Goal: Task Accomplishment & Management: Complete application form

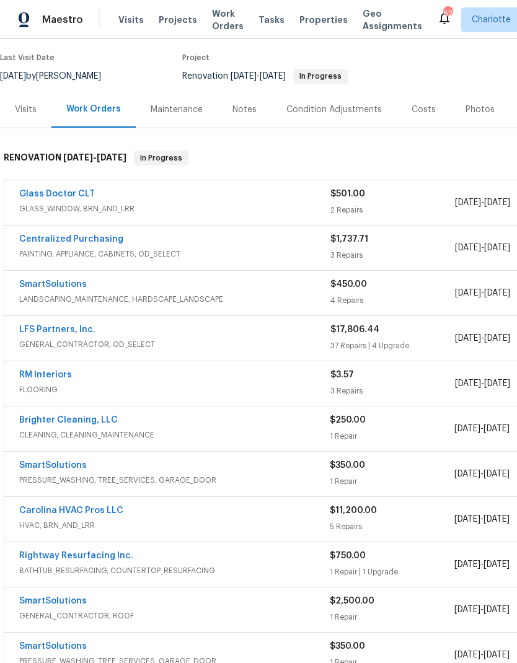
scroll to position [98, 0]
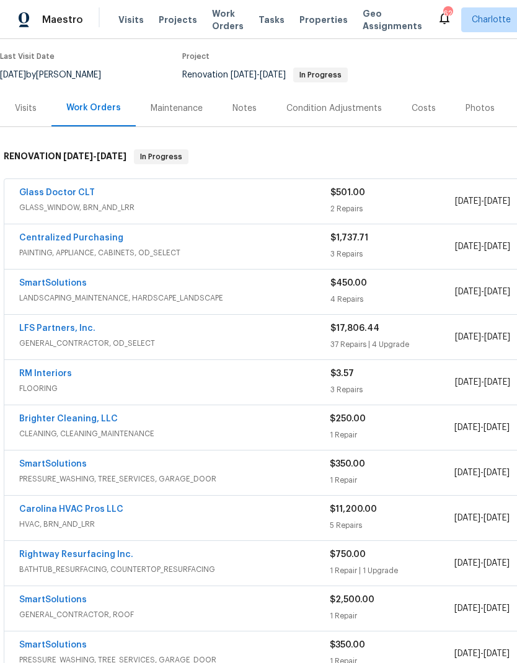
click at [35, 332] on link "LFS Partners, Inc." at bounding box center [57, 328] width 76 height 9
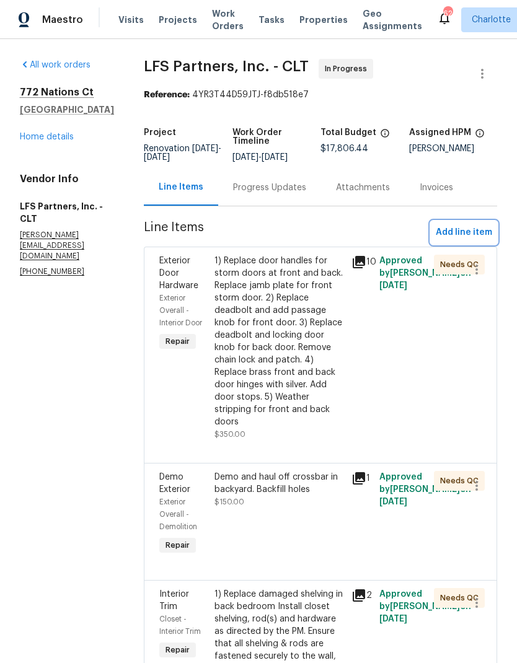
click at [483, 233] on span "Add line item" at bounding box center [464, 232] width 56 height 15
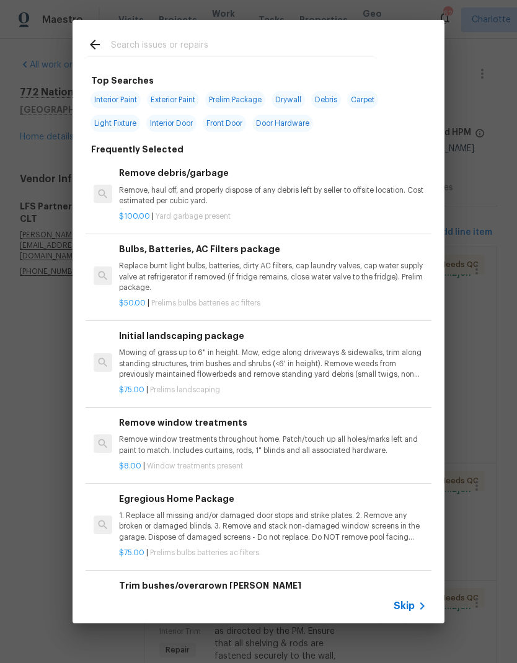
click at [244, 44] on input "text" at bounding box center [242, 46] width 263 height 19
type input "Attic"
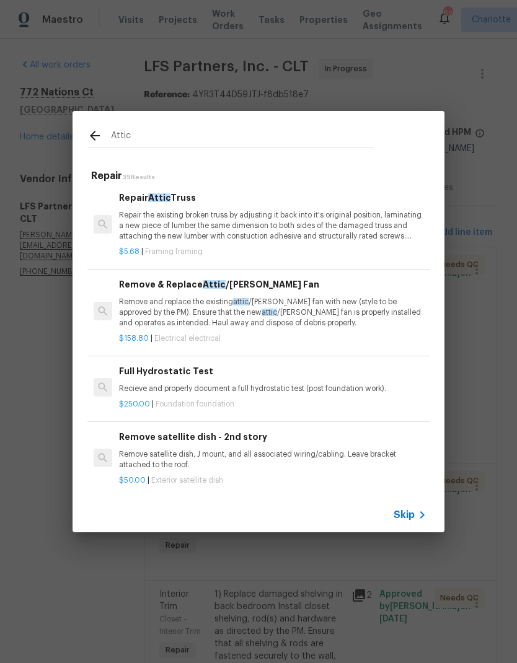
scroll to position [176, 0]
click at [359, 312] on p "Remove and replace the existing attic /[PERSON_NAME] fan with new (style to be …" at bounding box center [272, 312] width 307 height 32
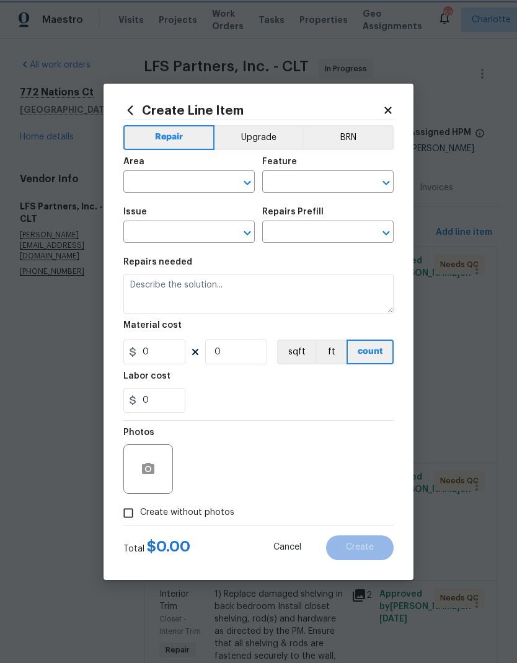
type input "Electrical"
type input "Remove & Replace Attic/[PERSON_NAME] Fan $158.80"
type textarea "Remove and replace the existing attic/[PERSON_NAME] fan with new (style to be a…"
type input "158.8"
type input "1"
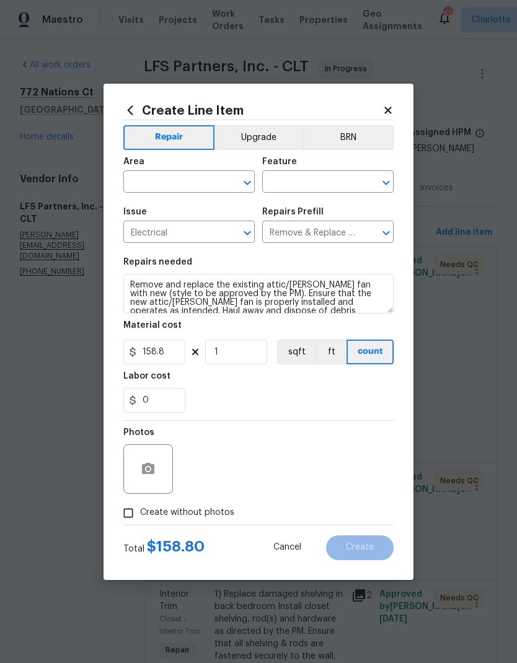
click at [210, 184] on input "text" at bounding box center [171, 183] width 97 height 19
click at [200, 239] on li "Interior Overall" at bounding box center [188, 231] width 131 height 20
type input "Interior Overall"
click at [312, 188] on input "text" at bounding box center [310, 183] width 97 height 19
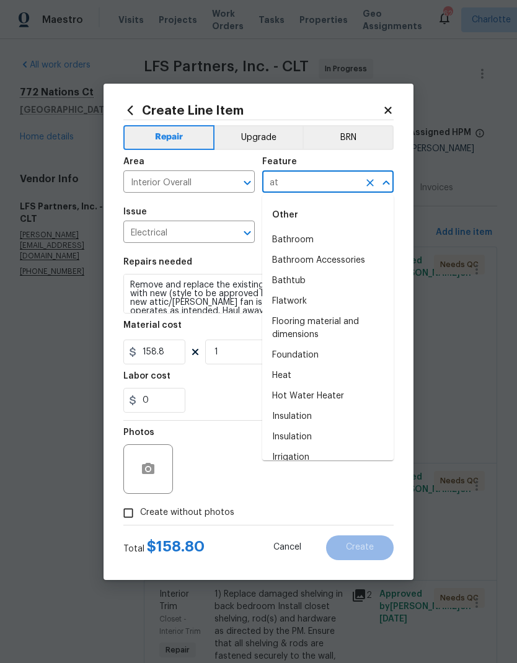
type input "a"
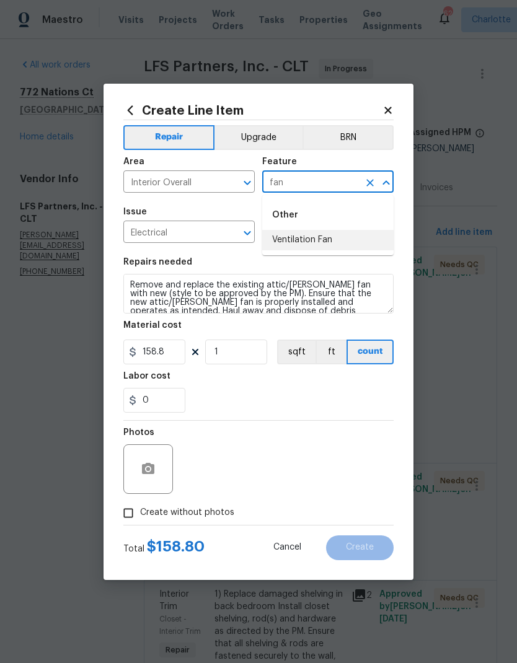
click at [338, 239] on li "Ventilation Fan" at bounding box center [327, 240] width 131 height 20
type input "Ventilation Fan"
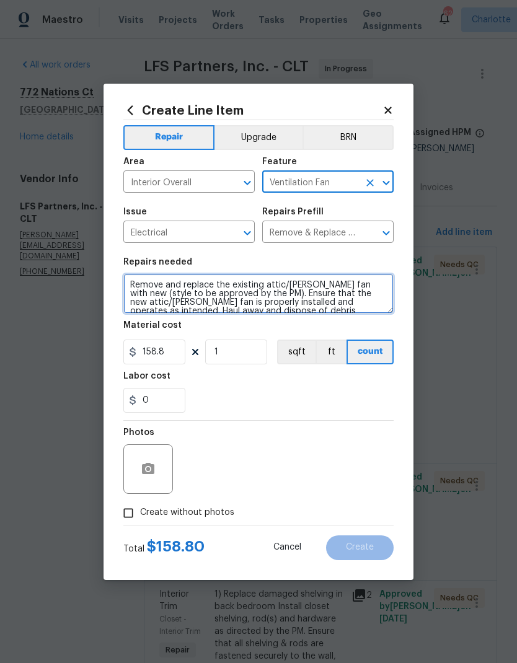
click at [135, 288] on textarea "Remove and replace the existing attic/[PERSON_NAME] fan with new (style to be a…" at bounding box center [258, 294] width 270 height 40
click at [131, 289] on textarea "Remove and replace the existing attic/[PERSON_NAME] fan with new (style to be a…" at bounding box center [258, 294] width 270 height 40
click at [130, 289] on textarea "Remove and replace the existing attic/[PERSON_NAME] fan with new (style to be a…" at bounding box center [258, 294] width 270 height 40
click at [136, 294] on textarea "Remove and replace the existing attic/[PERSON_NAME] fan with new (style to be a…" at bounding box center [258, 294] width 270 height 40
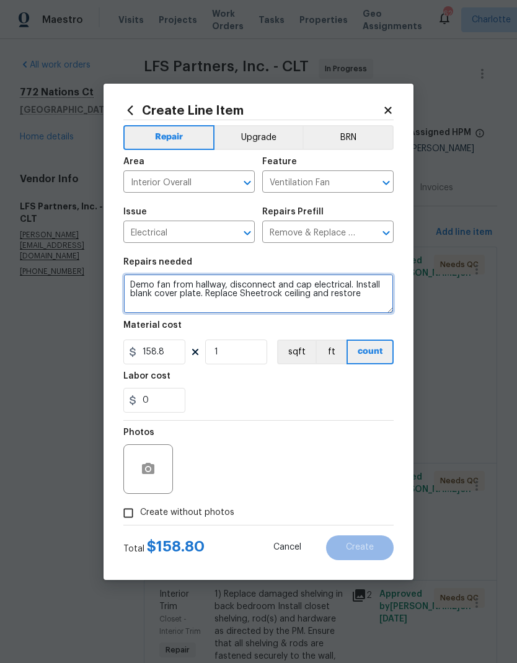
click at [301, 292] on textarea "Demo fan from hallway, disconnect and cap electrical. Install blank cover plate…" at bounding box center [258, 294] width 270 height 40
click at [300, 291] on textarea "Demo fan from hallway, disconnect and cap electrical. Install blank cover plate…" at bounding box center [258, 294] width 270 height 40
click at [352, 298] on textarea "Demo fan from hallway, disconnect and cap electrical. Install blank cover plate…" at bounding box center [258, 294] width 270 height 40
type textarea "Demo fan from hallway, disconnect and cap electrical. Install blank cover plate…"
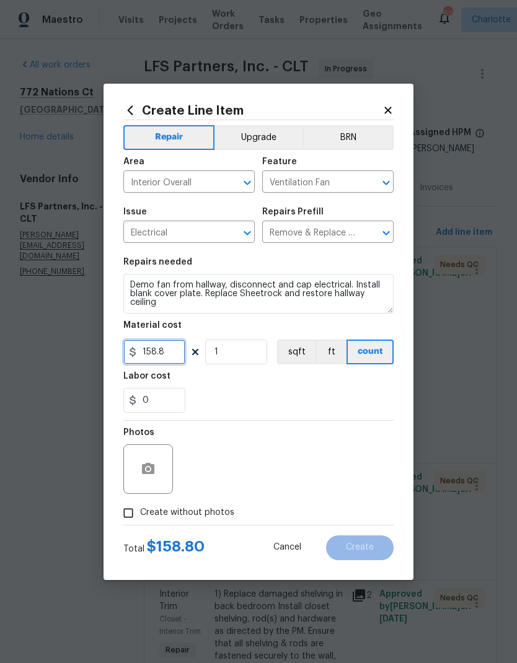
click at [181, 360] on input "158.8" at bounding box center [154, 352] width 62 height 25
type input "800"
click at [334, 389] on div "0" at bounding box center [258, 400] width 270 height 25
click at [126, 516] on input "Create without photos" at bounding box center [129, 513] width 24 height 24
checkbox input "true"
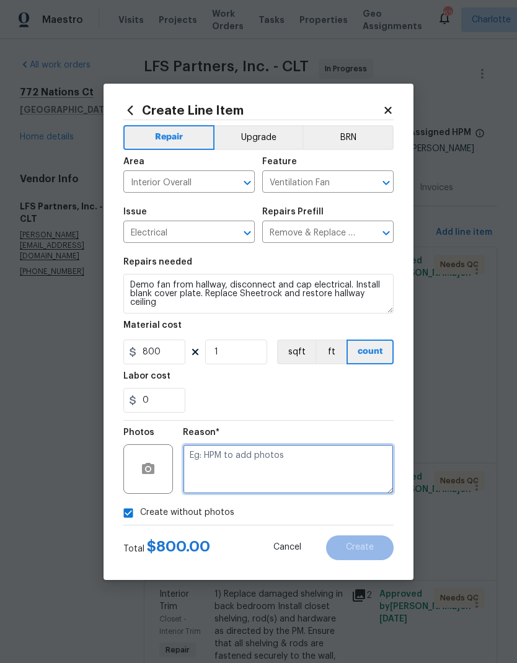
click at [343, 475] on textarea at bounding box center [288, 469] width 211 height 50
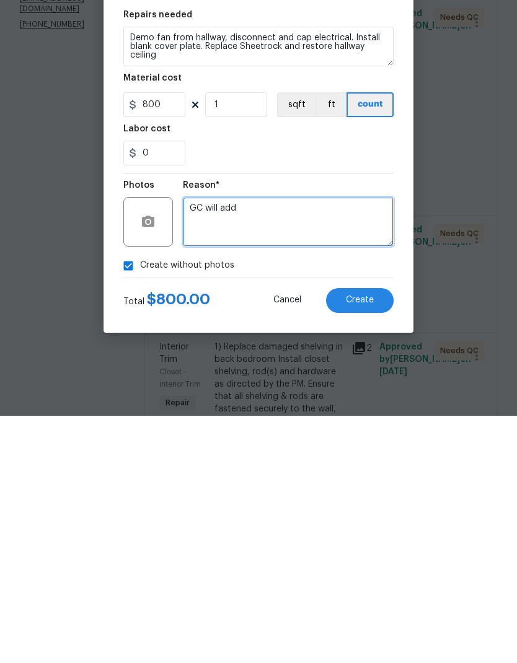
type textarea "GC will add"
click at [364, 543] on span "Create" at bounding box center [360, 547] width 28 height 9
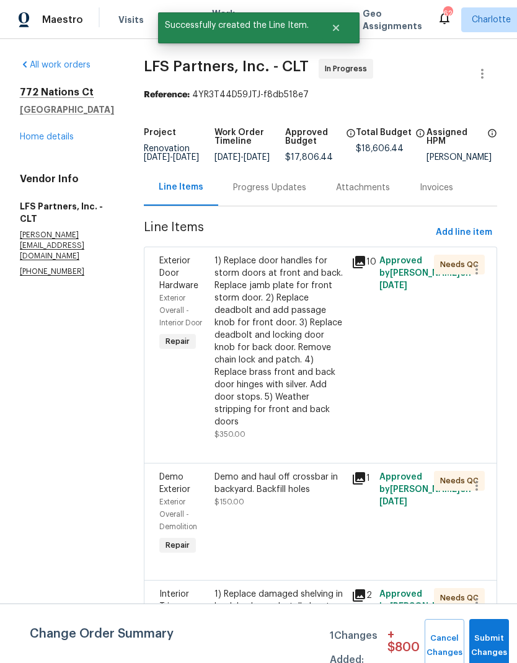
scroll to position [0, 0]
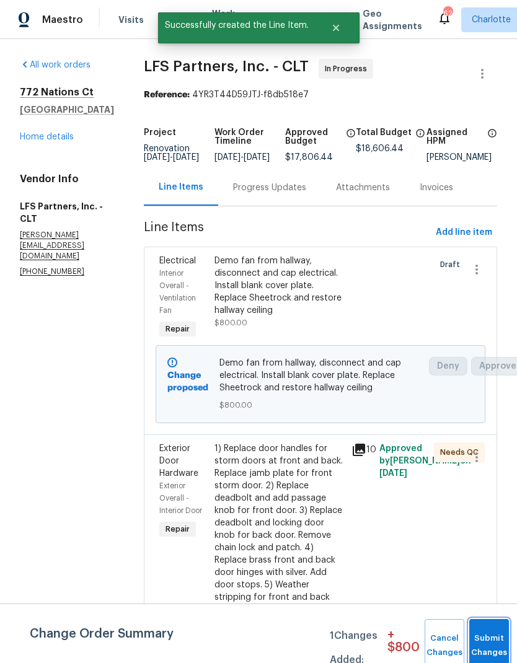
click at [491, 644] on span "Submit Changes" at bounding box center [488, 646] width 27 height 29
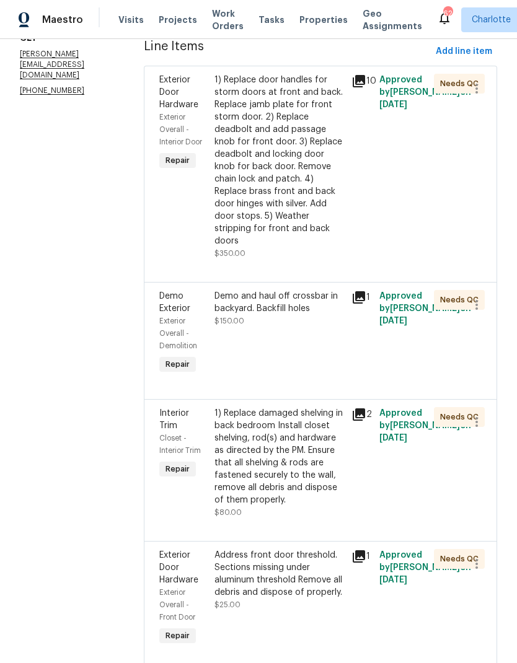
scroll to position [182, 0]
click at [358, 289] on icon at bounding box center [358, 296] width 15 height 15
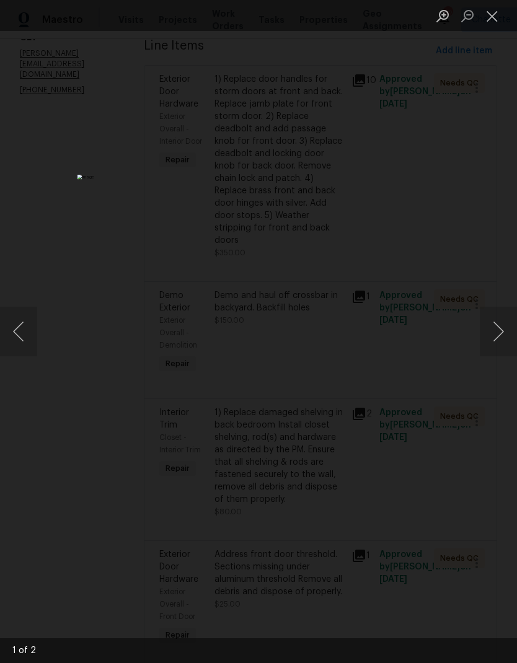
click at [494, 16] on button "Close lightbox" at bounding box center [492, 16] width 25 height 22
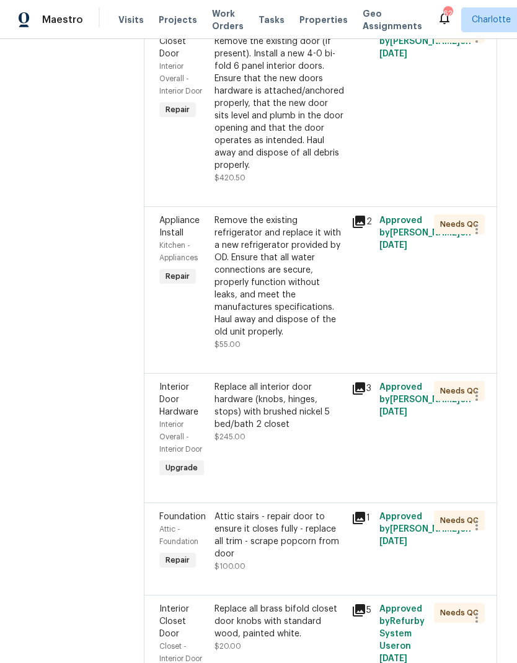
scroll to position [840, 0]
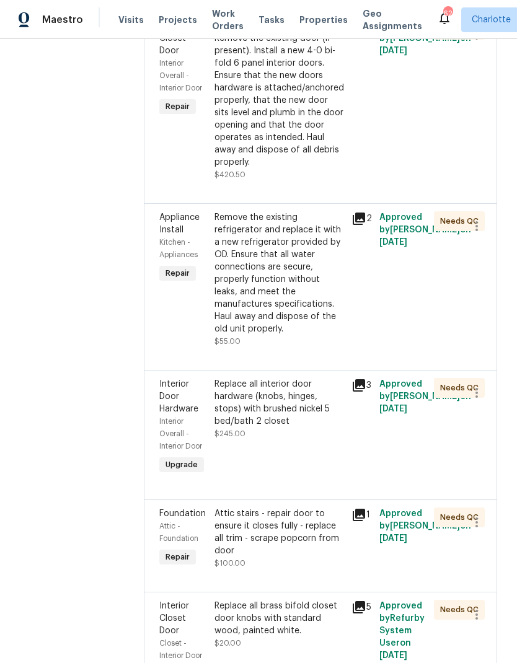
click at [356, 213] on icon at bounding box center [359, 219] width 12 height 12
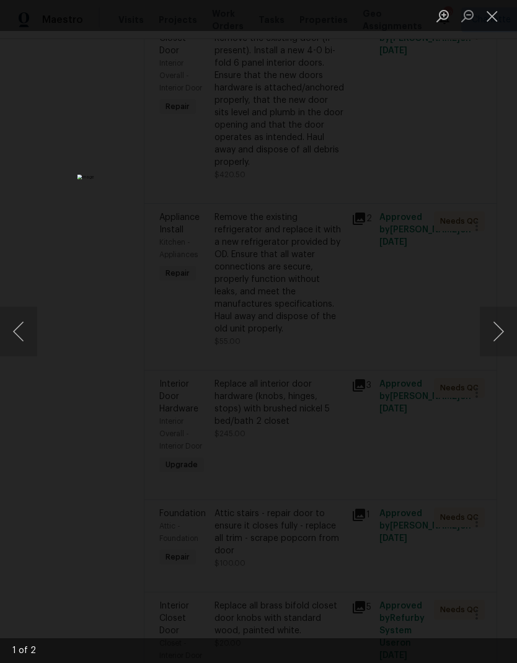
click at [493, 345] on button "Next image" at bounding box center [498, 332] width 37 height 50
click at [489, 342] on button "Next image" at bounding box center [498, 332] width 37 height 50
click at [494, 16] on button "Close lightbox" at bounding box center [492, 16] width 25 height 22
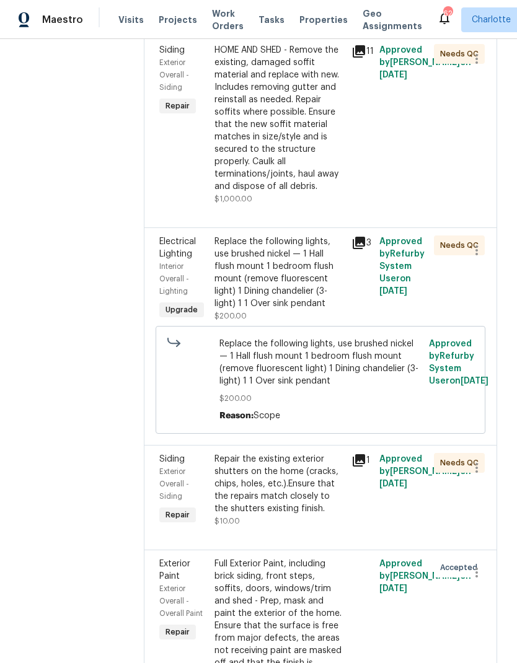
scroll to position [3411, 0]
click at [357, 455] on icon at bounding box center [359, 461] width 12 height 12
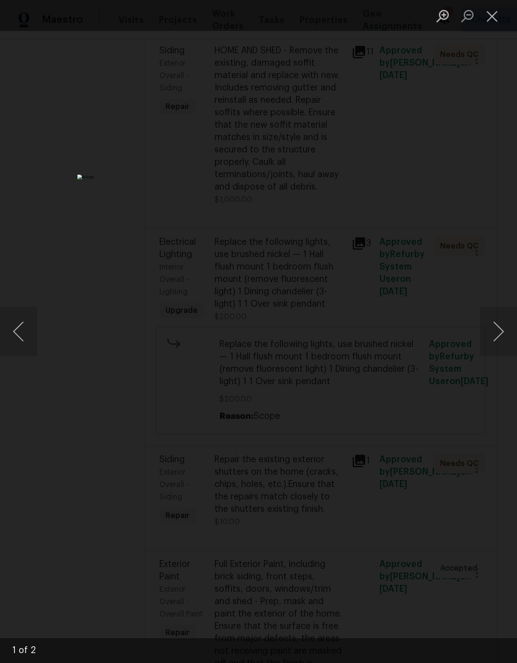
click at [498, 19] on button "Close lightbox" at bounding box center [492, 16] width 25 height 22
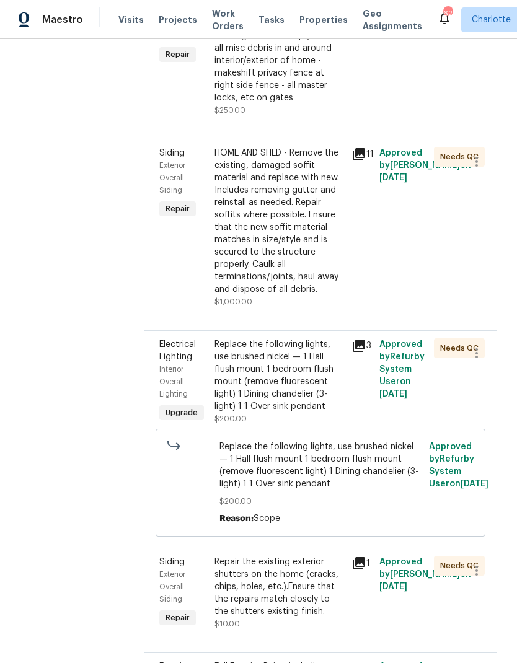
scroll to position [3308, 0]
click at [358, 340] on icon at bounding box center [359, 346] width 12 height 12
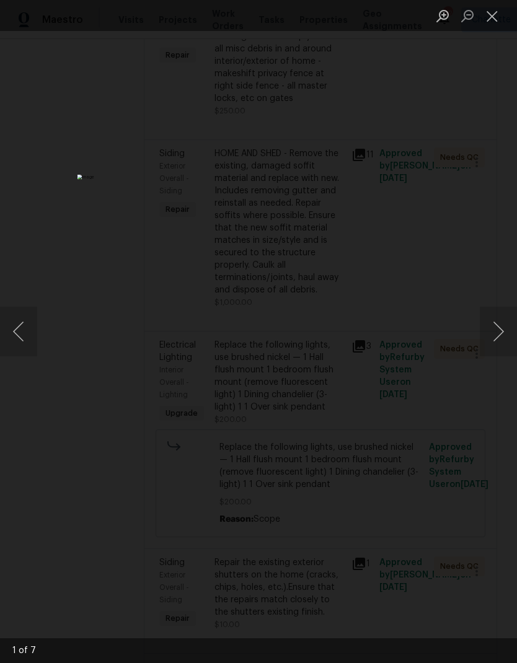
click at [496, 336] on button "Next image" at bounding box center [498, 332] width 37 height 50
click at [27, 335] on button "Previous image" at bounding box center [18, 332] width 37 height 50
click at [492, 332] on button "Next image" at bounding box center [498, 332] width 37 height 50
click at [488, 329] on button "Next image" at bounding box center [498, 332] width 37 height 50
click at [24, 332] on button "Previous image" at bounding box center [18, 332] width 37 height 50
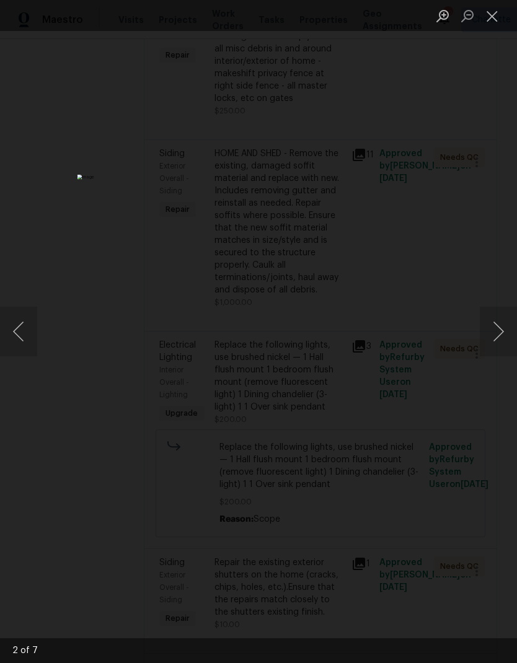
click at [487, 328] on button "Next image" at bounding box center [498, 332] width 37 height 50
click at [486, 327] on button "Next image" at bounding box center [498, 332] width 37 height 50
click at [487, 329] on button "Next image" at bounding box center [498, 332] width 37 height 50
click at [488, 330] on button "Next image" at bounding box center [498, 332] width 37 height 50
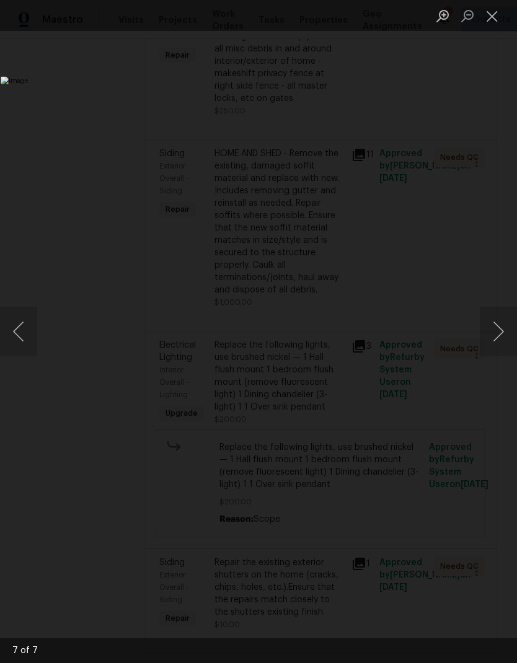
click at [491, 330] on button "Next image" at bounding box center [498, 332] width 37 height 50
click at [492, 329] on button "Next image" at bounding box center [498, 332] width 37 height 50
click at [14, 327] on button "Previous image" at bounding box center [18, 332] width 37 height 50
click at [491, 21] on button "Close lightbox" at bounding box center [492, 16] width 25 height 22
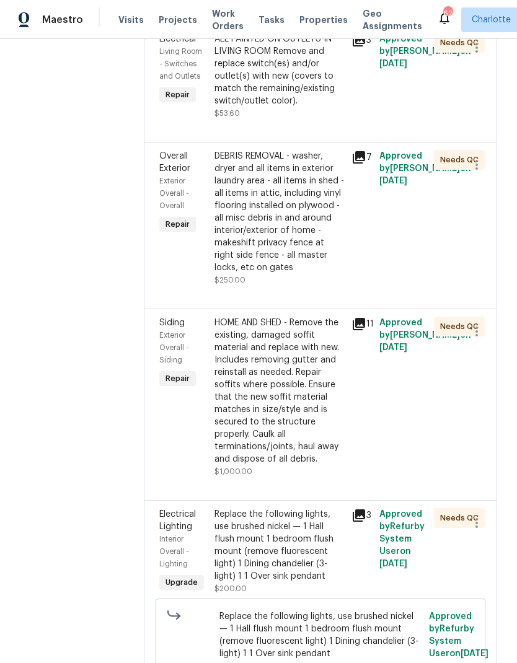
scroll to position [3138, 0]
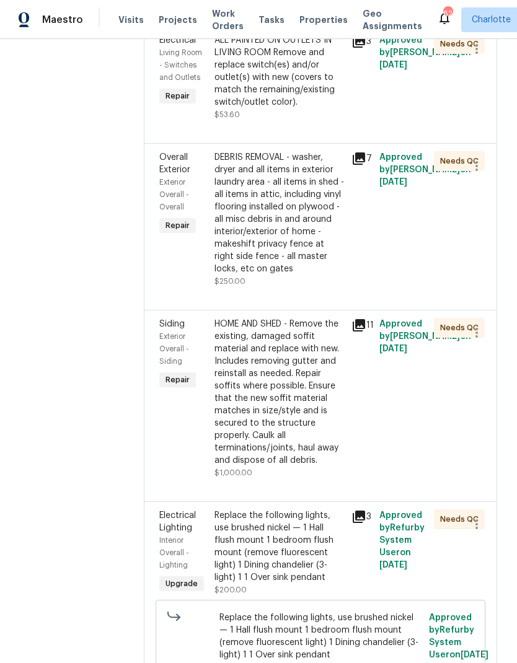
click at [360, 319] on icon at bounding box center [359, 325] width 12 height 12
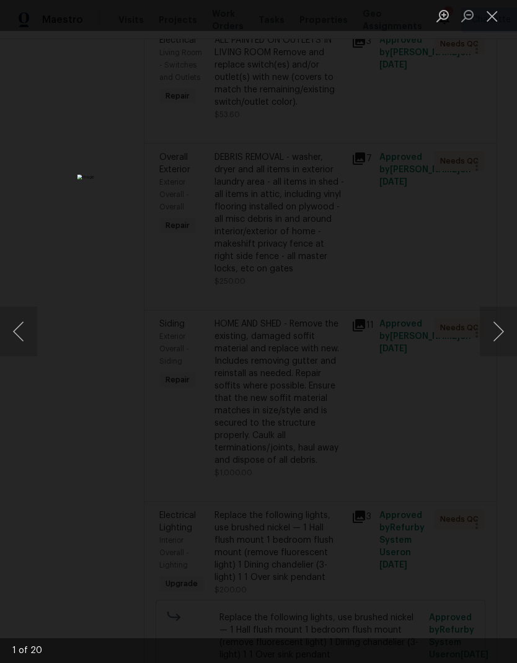
click at [496, 330] on button "Next image" at bounding box center [498, 332] width 37 height 50
click at [496, 329] on button "Next image" at bounding box center [498, 332] width 37 height 50
click at [494, 328] on button "Next image" at bounding box center [498, 332] width 37 height 50
click at [488, 323] on button "Next image" at bounding box center [498, 332] width 37 height 50
click at [487, 324] on button "Next image" at bounding box center [498, 332] width 37 height 50
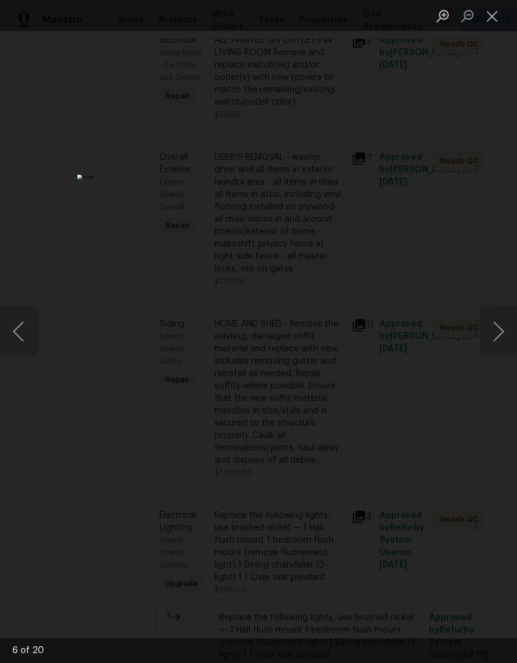
click at [490, 323] on button "Next image" at bounding box center [498, 332] width 37 height 50
click at [490, 322] on button "Next image" at bounding box center [498, 332] width 37 height 50
click at [491, 322] on button "Next image" at bounding box center [498, 332] width 37 height 50
click at [489, 322] on button "Next image" at bounding box center [498, 332] width 37 height 50
click at [497, 10] on button "Close lightbox" at bounding box center [492, 16] width 25 height 22
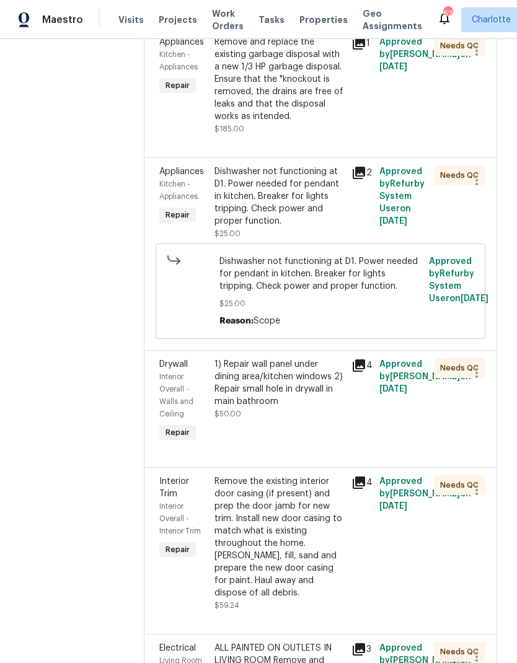
scroll to position [2529, 0]
click at [353, 360] on icon at bounding box center [359, 366] width 12 height 12
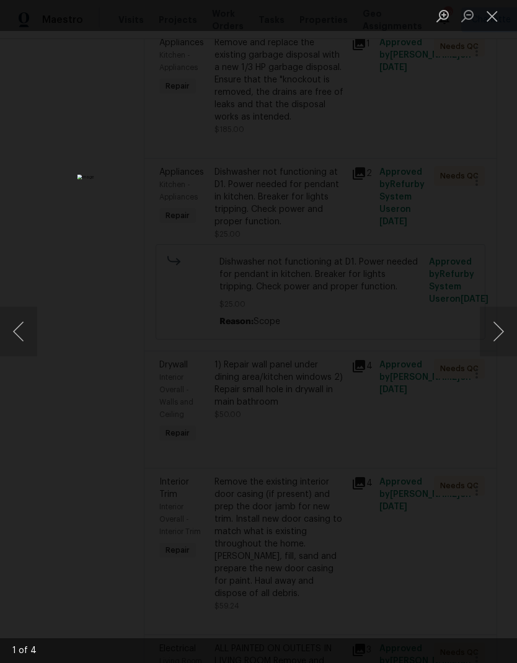
click at [495, 335] on button "Next image" at bounding box center [498, 332] width 37 height 50
click at [493, 335] on button "Next image" at bounding box center [498, 332] width 37 height 50
click at [491, 333] on button "Next image" at bounding box center [498, 332] width 37 height 50
click at [487, 331] on button "Next image" at bounding box center [498, 332] width 37 height 50
click at [485, 328] on button "Next image" at bounding box center [498, 332] width 37 height 50
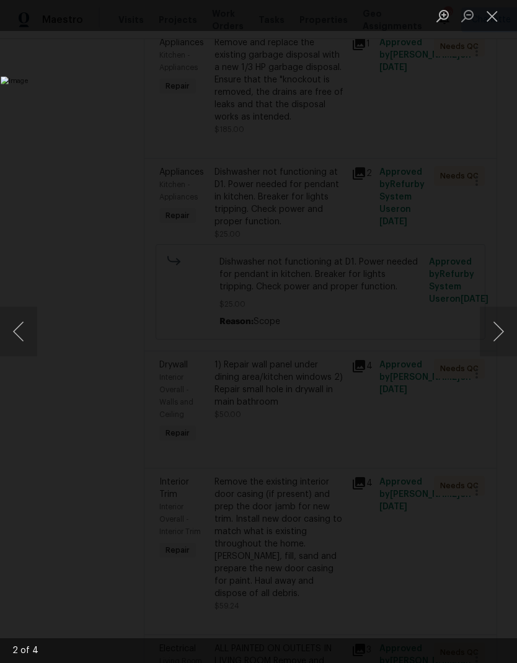
click at [485, 19] on button "Close lightbox" at bounding box center [492, 16] width 25 height 22
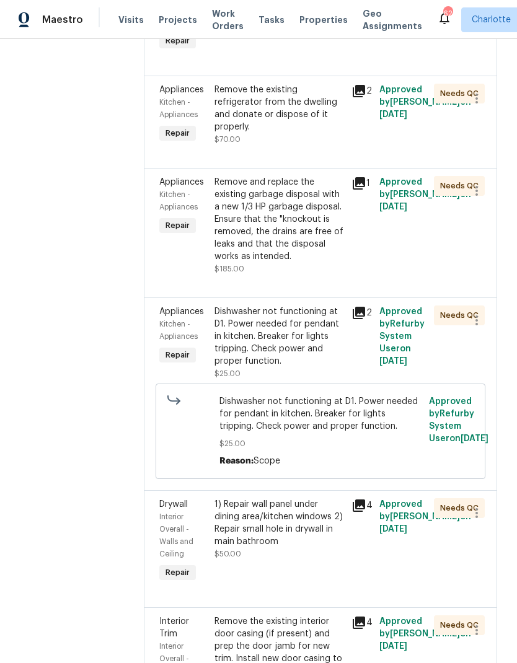
scroll to position [2364, 0]
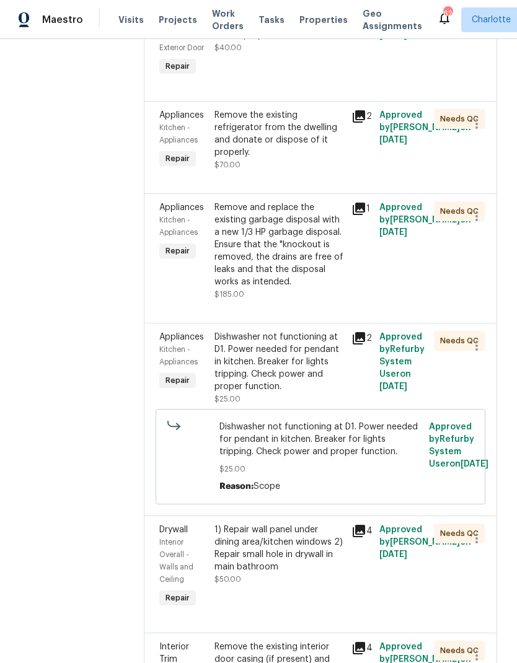
click at [361, 331] on icon at bounding box center [358, 338] width 15 height 15
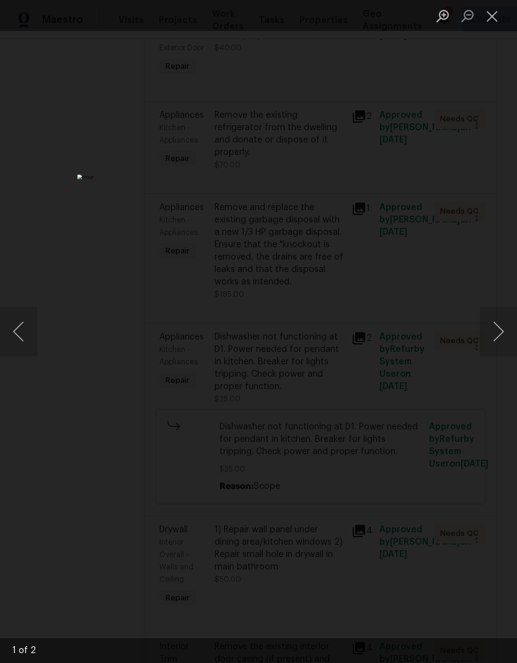
click at [490, 335] on button "Next image" at bounding box center [498, 332] width 37 height 50
click at [489, 337] on button "Next image" at bounding box center [498, 332] width 37 height 50
click at [485, 23] on button "Close lightbox" at bounding box center [492, 16] width 25 height 22
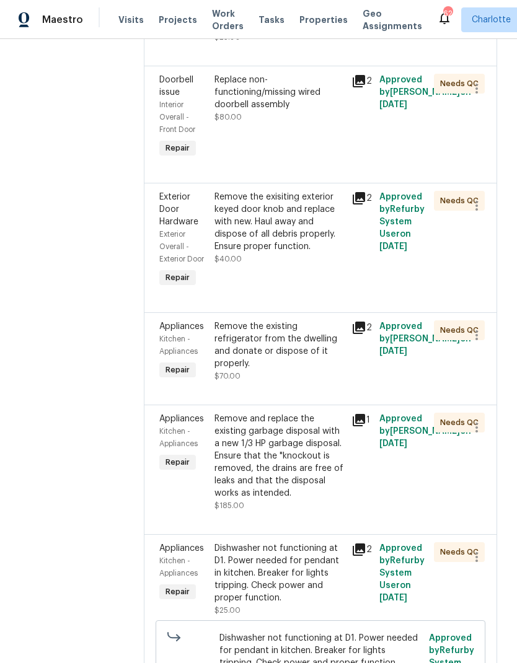
scroll to position [2150, 0]
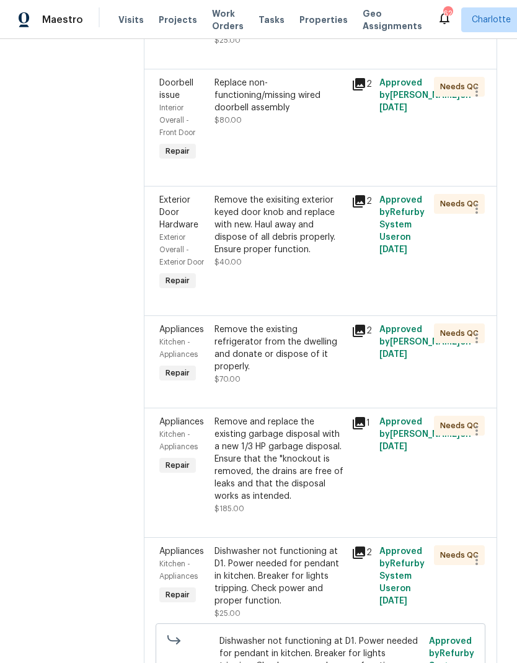
click at [355, 325] on icon at bounding box center [359, 331] width 12 height 12
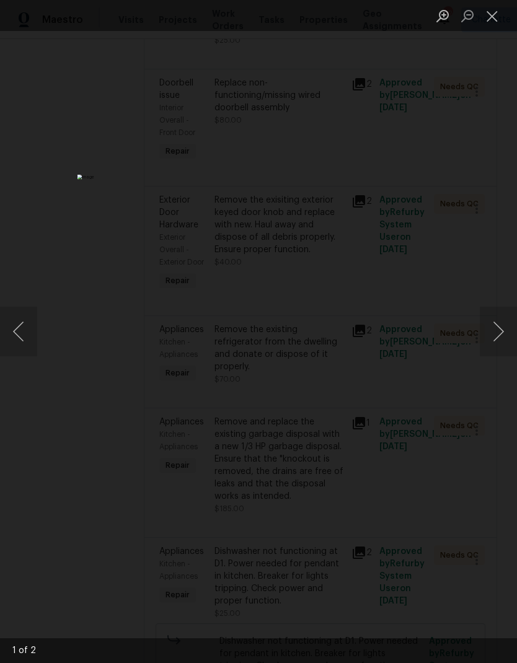
click at [497, 330] on button "Next image" at bounding box center [498, 332] width 37 height 50
click at [485, 20] on button "Close lightbox" at bounding box center [492, 16] width 25 height 22
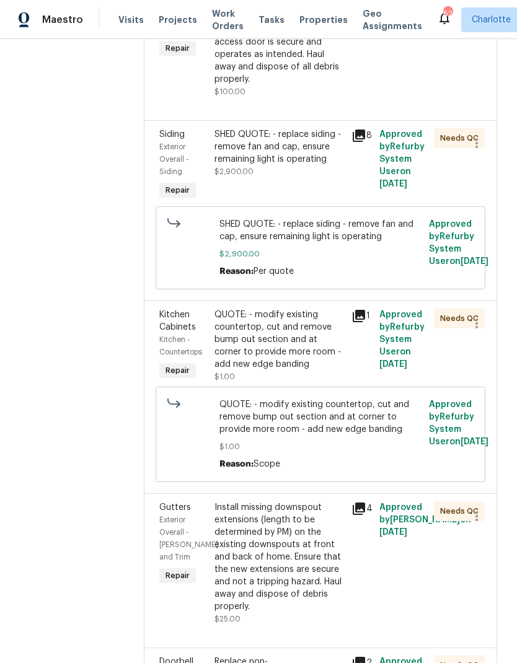
scroll to position [1557, 0]
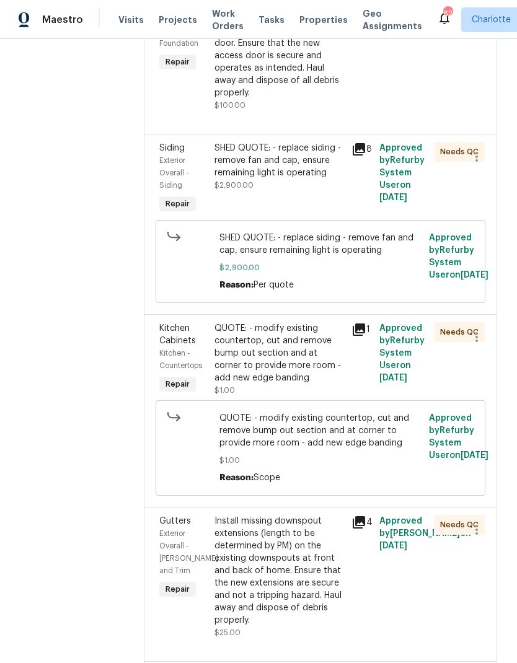
click at [167, 322] on div "Kitchen Cabinets" at bounding box center [183, 334] width 48 height 25
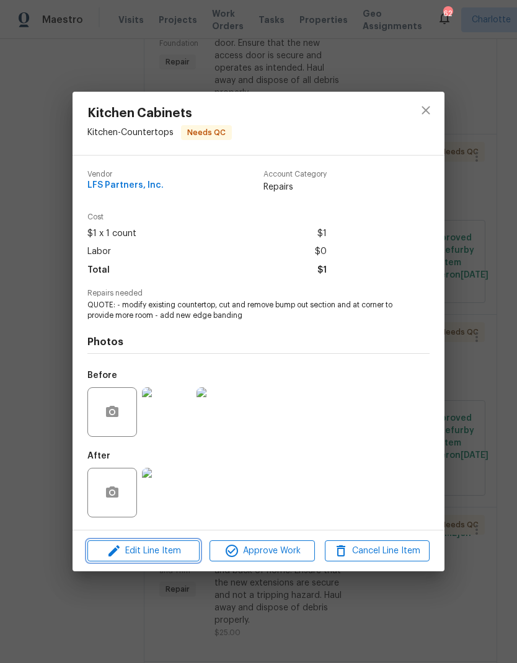
click at [123, 557] on span "Edit Line Item" at bounding box center [143, 551] width 105 height 15
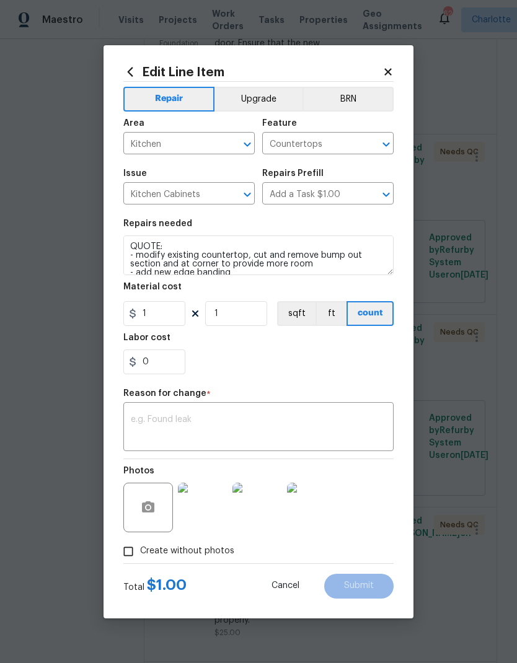
click at [388, 74] on icon at bounding box center [387, 71] width 11 height 11
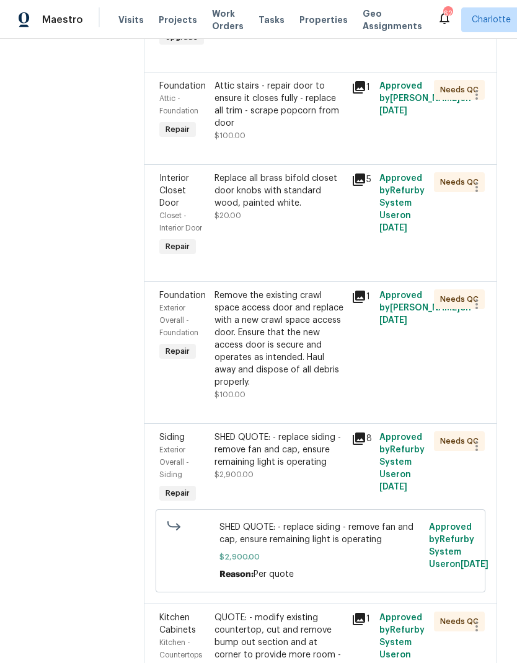
scroll to position [1264, 0]
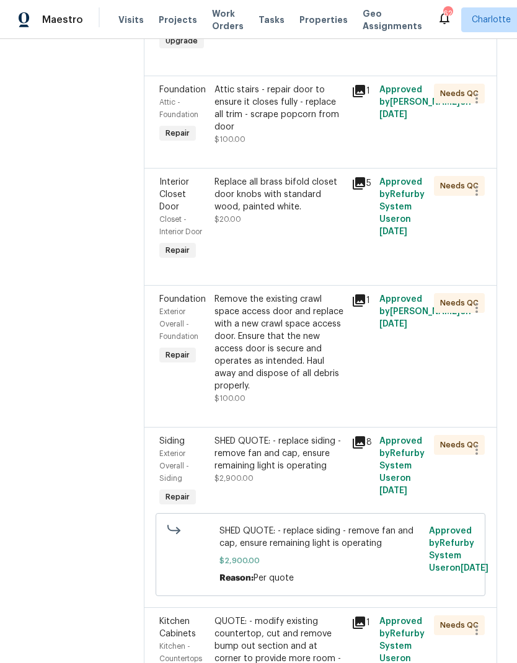
click at [355, 435] on icon at bounding box center [358, 442] width 15 height 15
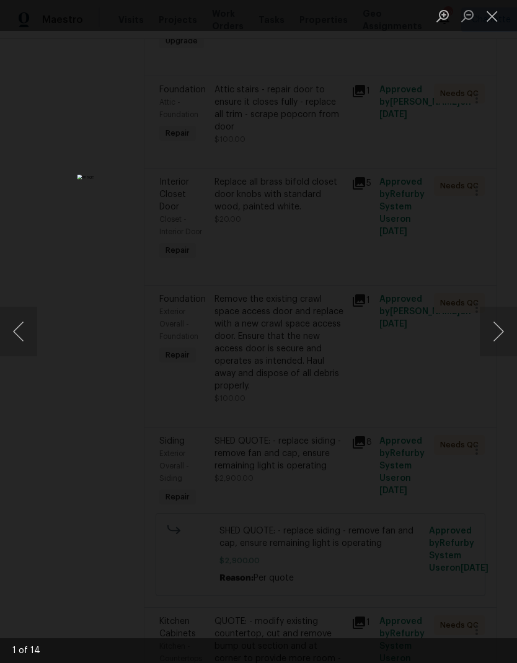
click at [498, 326] on button "Next image" at bounding box center [498, 332] width 37 height 50
click at [497, 325] on button "Next image" at bounding box center [498, 332] width 37 height 50
click at [498, 320] on button "Next image" at bounding box center [498, 332] width 37 height 50
click at [498, 321] on button "Next image" at bounding box center [498, 332] width 37 height 50
click at [500, 322] on button "Next image" at bounding box center [498, 332] width 37 height 50
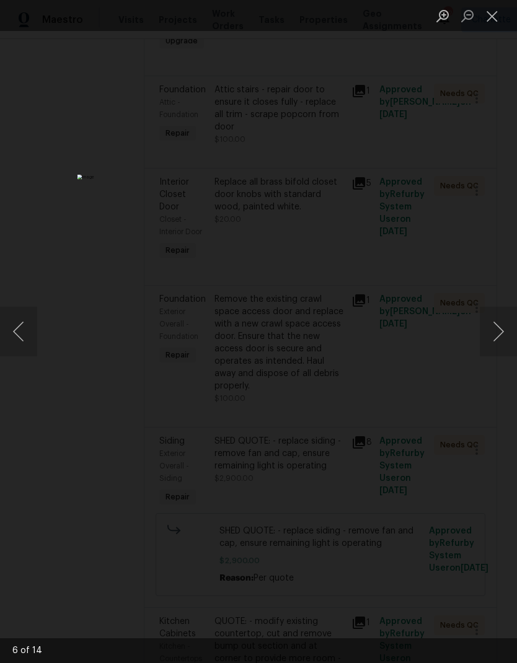
click at [500, 322] on button "Next image" at bounding box center [498, 332] width 37 height 50
click at [495, 20] on button "Close lightbox" at bounding box center [492, 16] width 25 height 22
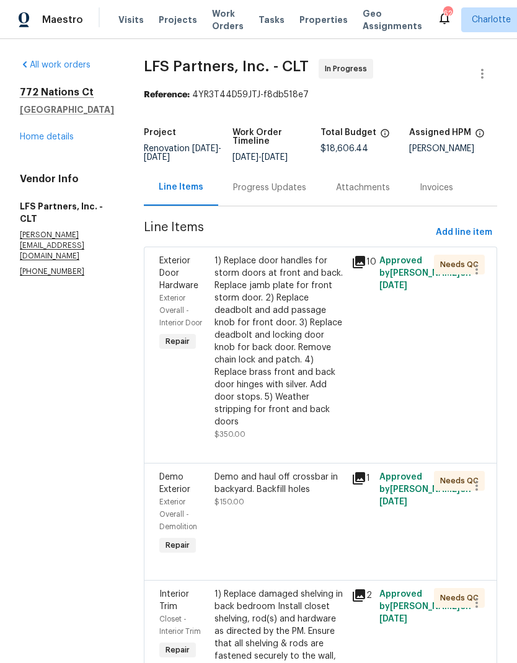
scroll to position [0, 0]
click at [33, 138] on link "Home details" at bounding box center [47, 137] width 54 height 9
